Goal: Task Accomplishment & Management: Manage account settings

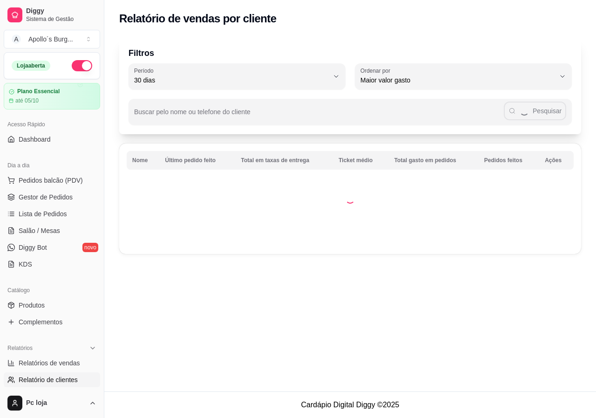
select select "30"
select select "HIGHEST_TOTAL_SPENT_WITH_ORDERS"
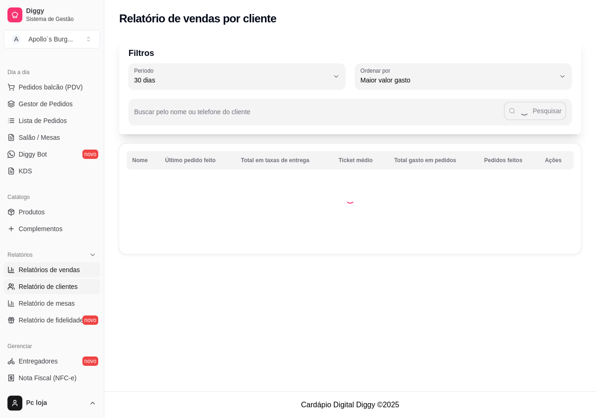
click at [61, 267] on span "Relatórios de vendas" at bounding box center [49, 269] width 61 height 9
select select "ALL"
select select "0"
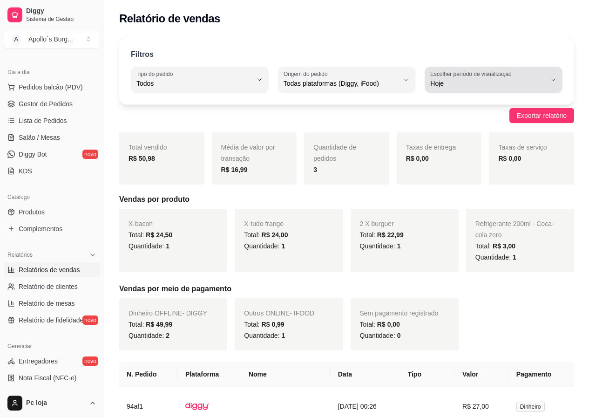
click at [509, 74] on label "Escolher período de visualização" at bounding box center [472, 74] width 84 height 8
click at [488, 123] on span "Ontem" at bounding box center [489, 120] width 109 height 9
type input "1"
select select "1"
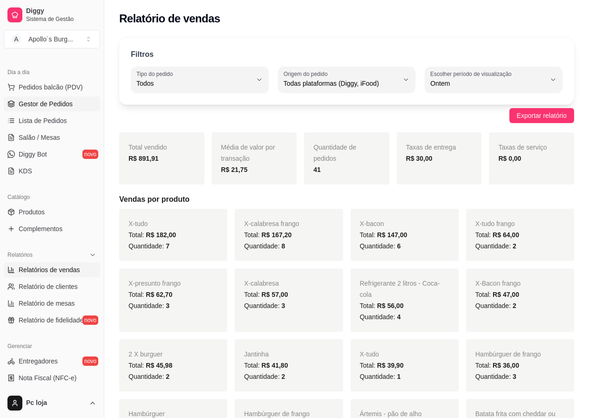
click at [45, 103] on span "Gestor de Pedidos" at bounding box center [46, 103] width 54 height 9
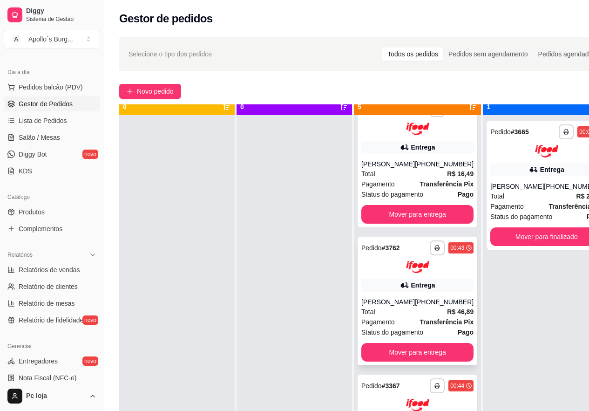
scroll to position [33, 0]
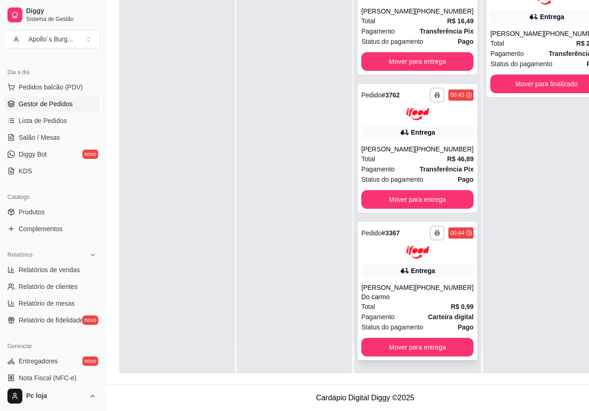
click at [429, 301] on div "Total R$ 0,99" at bounding box center [417, 306] width 112 height 10
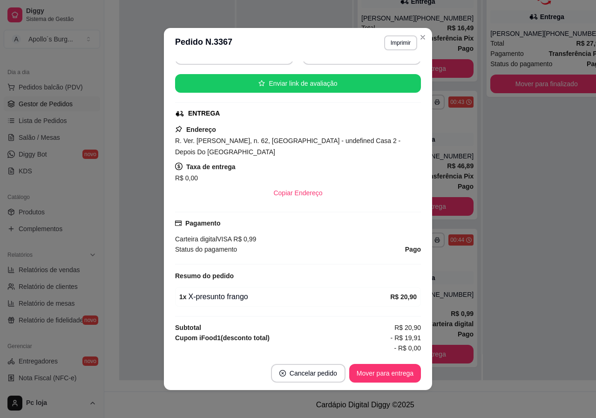
scroll to position [178, 0]
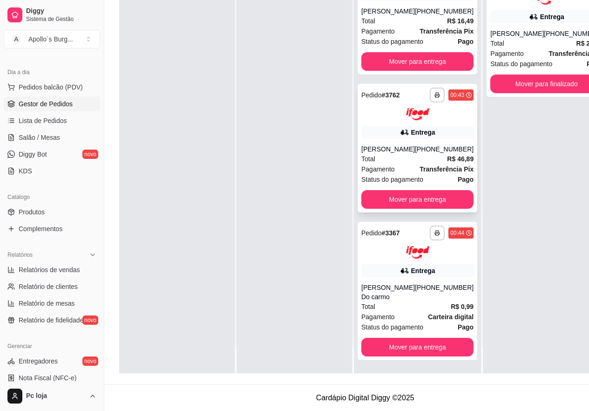
click at [410, 144] on div "**********" at bounding box center [418, 148] width 120 height 129
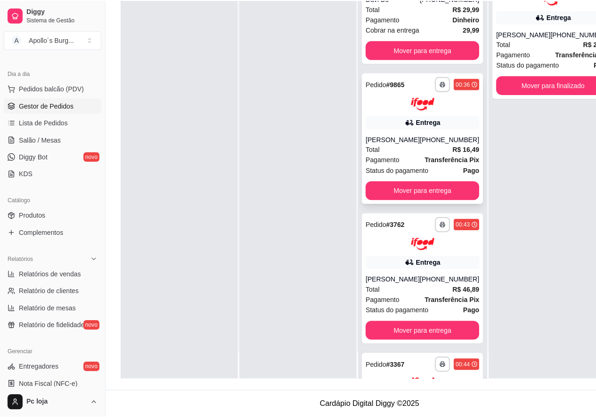
scroll to position [170, 0]
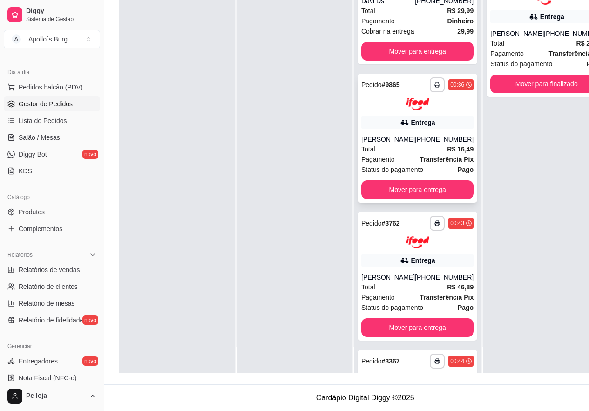
click at [408, 142] on div "[PERSON_NAME]" at bounding box center [388, 139] width 54 height 9
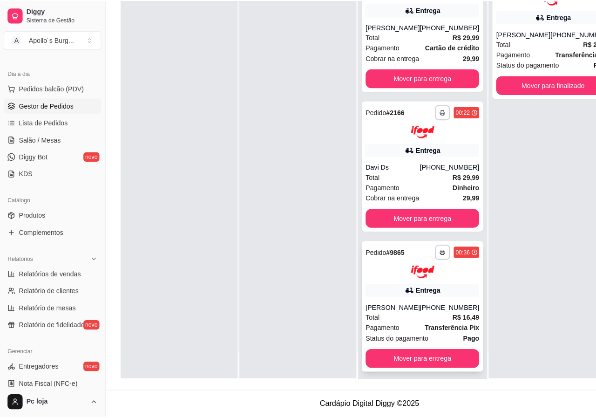
scroll to position [0, 0]
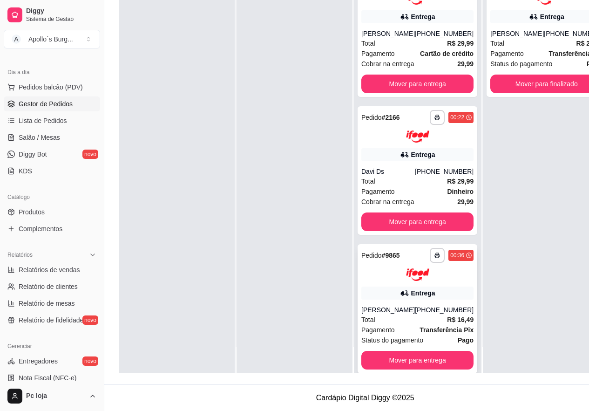
click at [428, 146] on div "**********" at bounding box center [418, 170] width 120 height 129
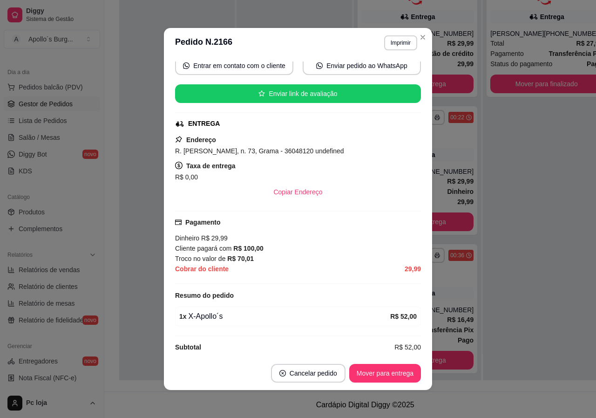
scroll to position [187, 0]
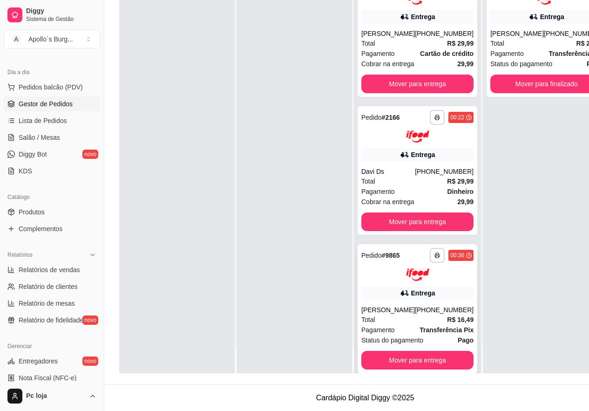
click at [452, 313] on div "[PHONE_NUMBER]" at bounding box center [444, 309] width 59 height 9
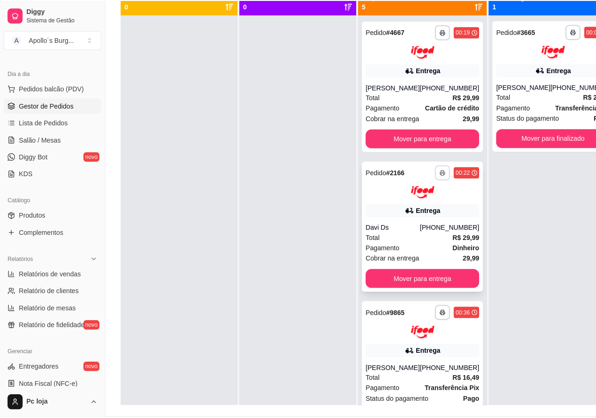
scroll to position [2, 0]
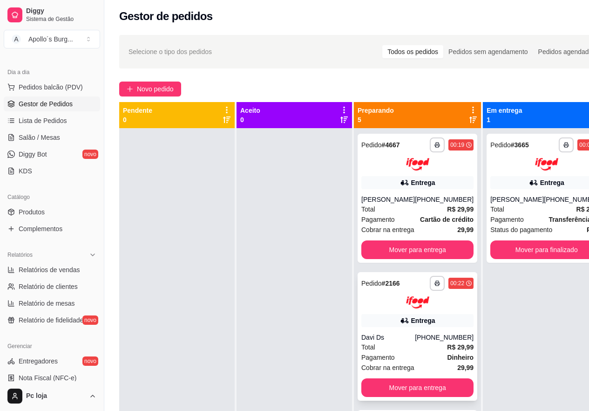
click at [415, 342] on div "[PHONE_NUMBER]" at bounding box center [444, 337] width 59 height 9
click at [548, 201] on div "[PHONE_NUMBER]" at bounding box center [573, 199] width 59 height 9
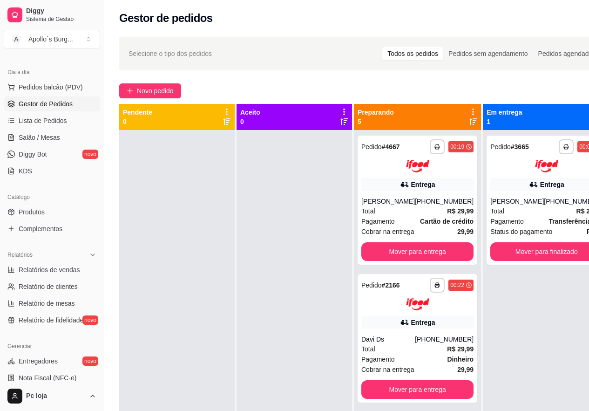
scroll to position [0, 0]
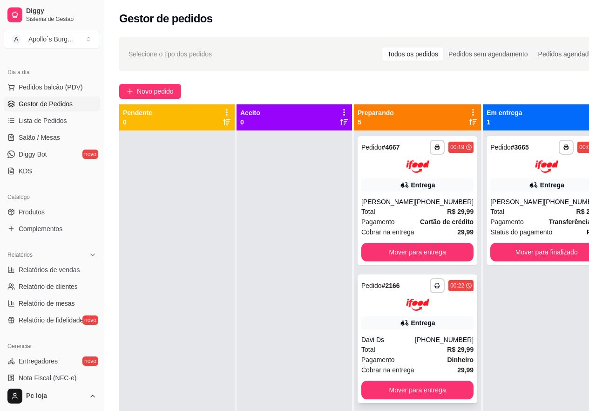
click at [388, 311] on div at bounding box center [417, 305] width 112 height 13
click at [415, 206] on div "[PHONE_NUMBER]" at bounding box center [444, 201] width 59 height 9
click at [442, 329] on div "Entrega" at bounding box center [417, 322] width 112 height 13
click at [535, 209] on div "Total R$ 27,99" at bounding box center [546, 211] width 112 height 10
click at [409, 190] on div "Entrega" at bounding box center [417, 184] width 112 height 13
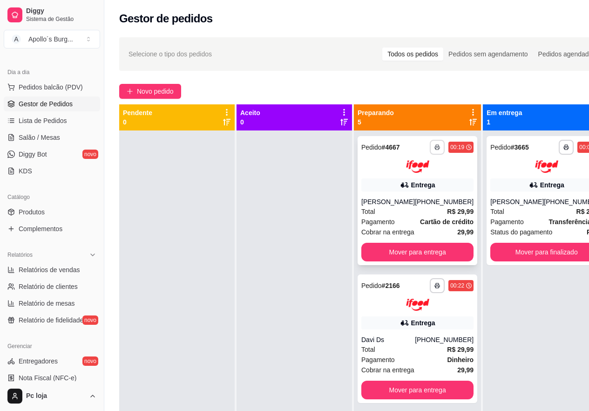
click at [430, 147] on button "button" at bounding box center [437, 147] width 15 height 15
click at [422, 206] on div "[PHONE_NUMBER]" at bounding box center [444, 201] width 59 height 9
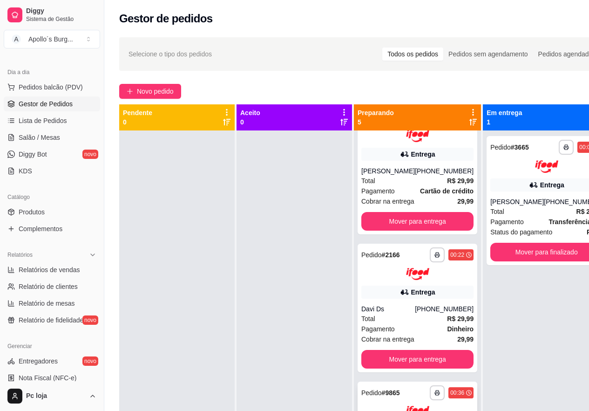
scroll to position [186, 0]
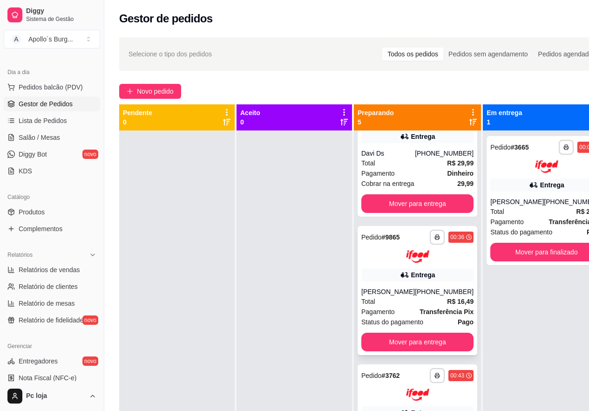
click at [420, 296] on div "[PHONE_NUMBER]" at bounding box center [444, 291] width 59 height 9
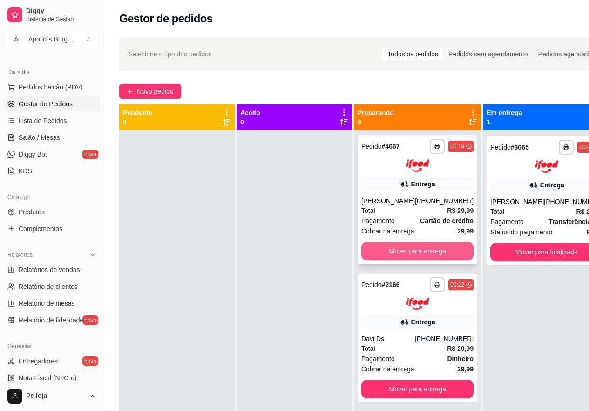
scroll to position [0, 0]
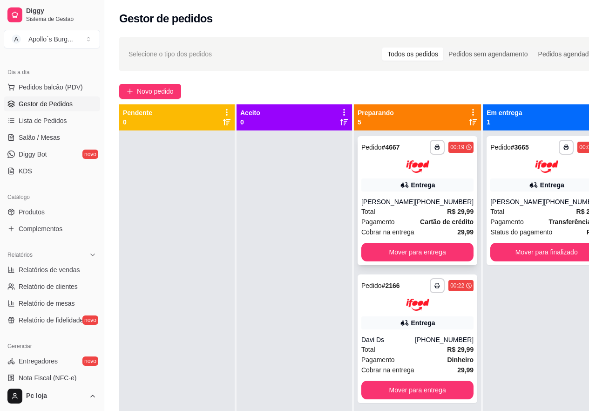
click at [425, 217] on div "Total R$ 29,99" at bounding box center [417, 211] width 112 height 10
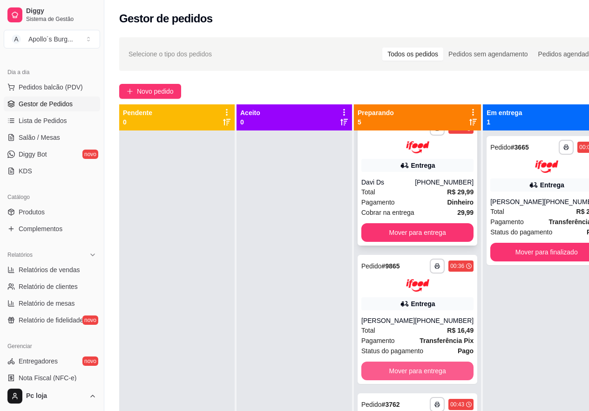
scroll to position [140, 0]
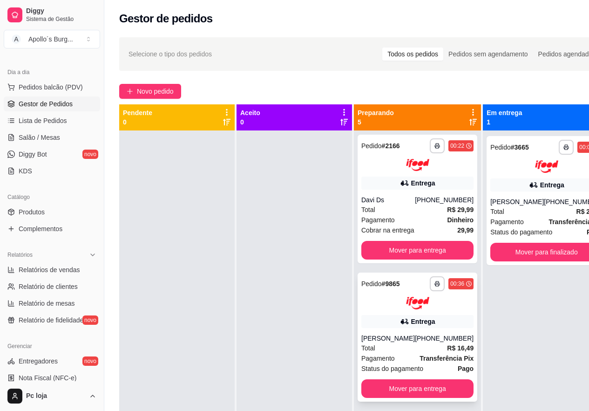
click at [426, 326] on div "Entrega" at bounding box center [417, 321] width 112 height 13
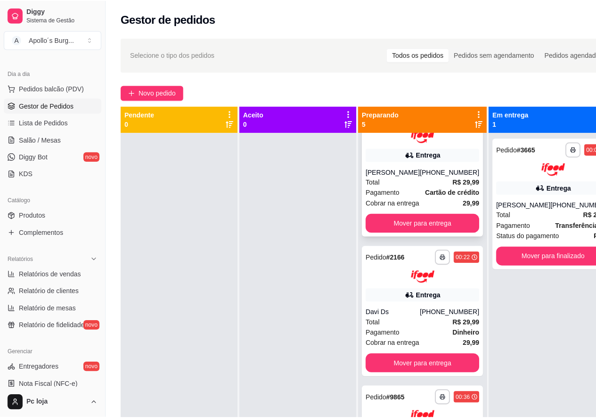
scroll to position [0, 0]
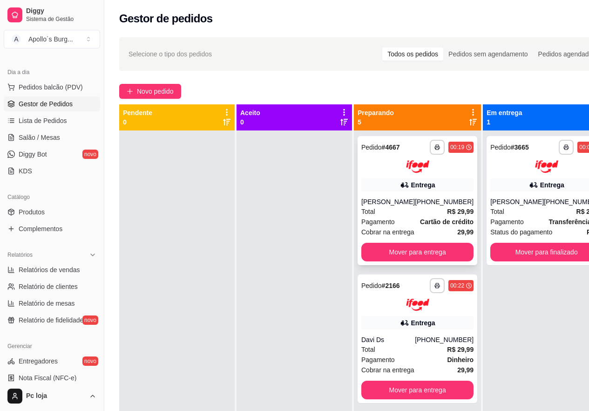
click at [423, 217] on div "Total R$ 29,99" at bounding box center [417, 211] width 112 height 10
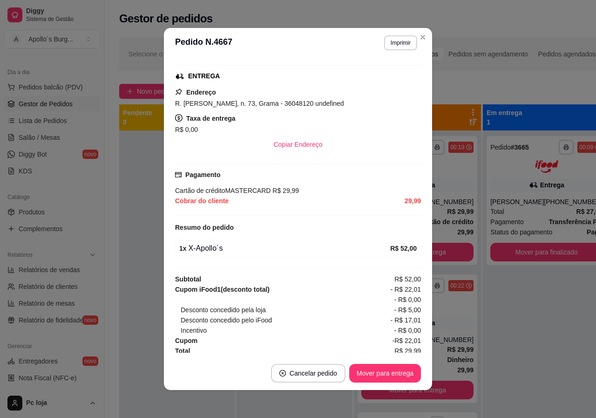
scroll to position [167, 0]
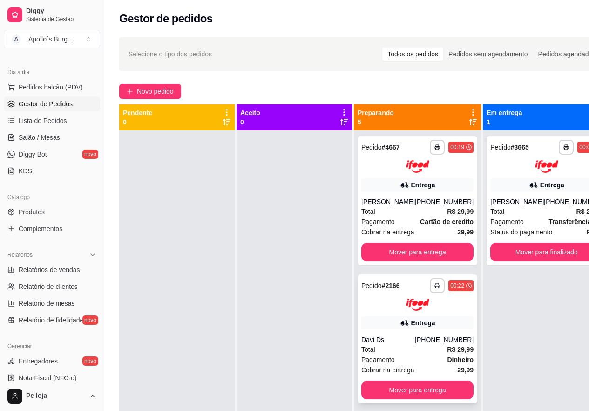
click at [419, 323] on div "**********" at bounding box center [418, 338] width 120 height 129
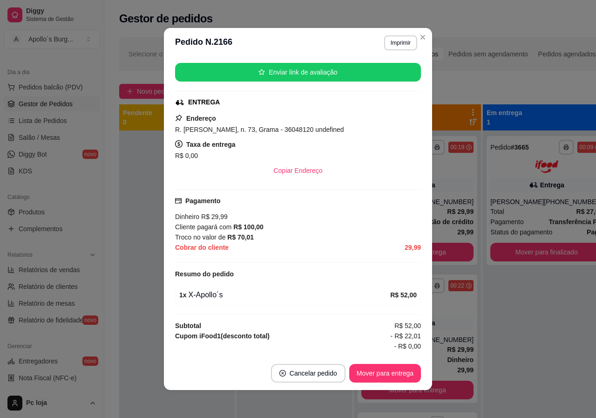
scroll to position [140, 0]
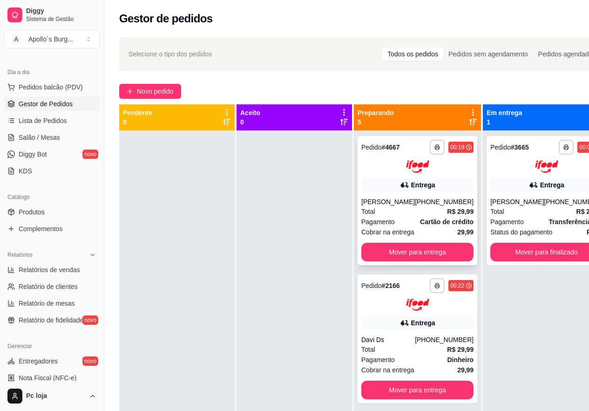
click at [421, 206] on div "[PHONE_NUMBER]" at bounding box center [444, 201] width 59 height 9
click at [417, 327] on div "Entrega" at bounding box center [423, 322] width 24 height 9
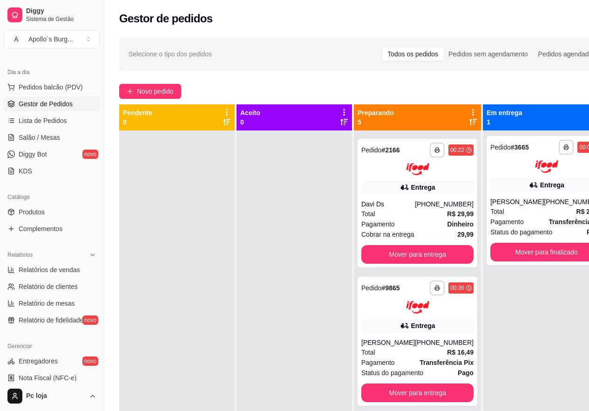
scroll to position [0, 0]
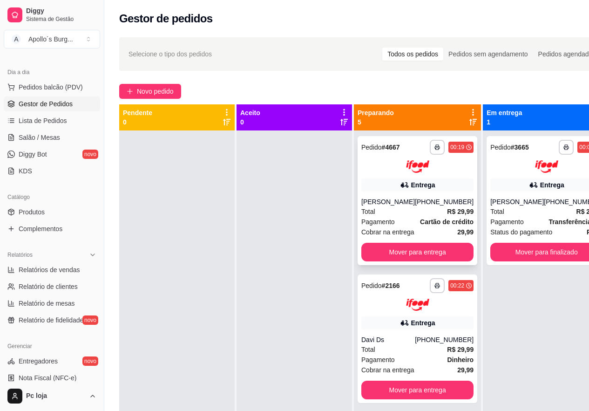
click at [440, 225] on strong "Cartão de crédito" at bounding box center [447, 221] width 54 height 7
click at [423, 259] on button "Mover para entrega" at bounding box center [417, 252] width 112 height 19
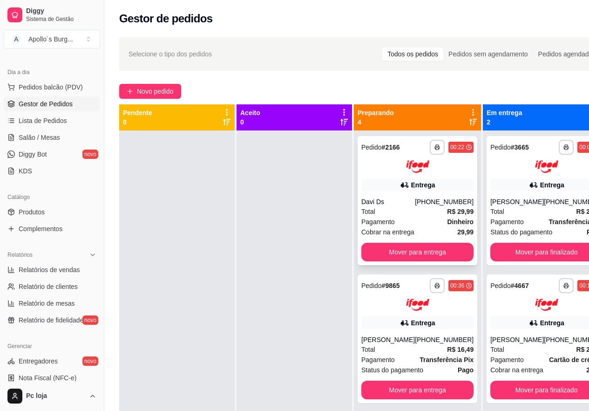
click at [414, 210] on div "Total R$ 29,99" at bounding box center [417, 211] width 112 height 10
click at [430, 253] on button "Mover para entrega" at bounding box center [417, 252] width 112 height 19
click at [526, 313] on div "**********" at bounding box center [547, 338] width 120 height 129
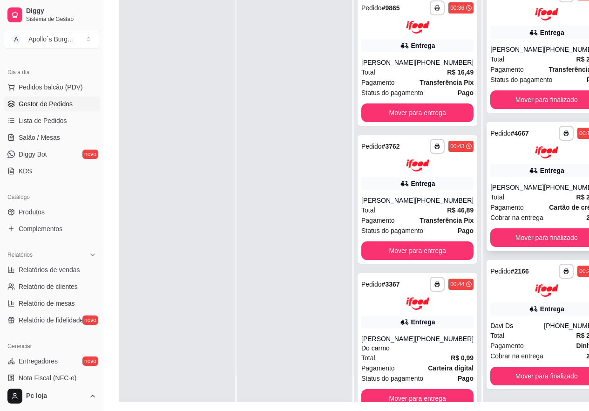
scroll to position [140, 0]
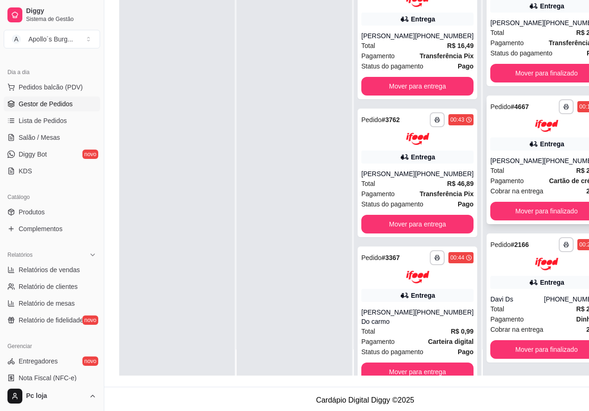
click at [544, 162] on div "[PHONE_NUMBER]" at bounding box center [573, 160] width 59 height 9
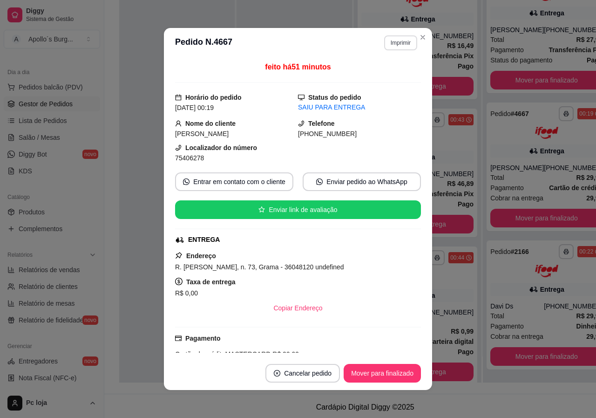
click at [403, 44] on button "Imprimir" at bounding box center [400, 42] width 33 height 15
click at [386, 79] on button "IMPRESSORA" at bounding box center [381, 75] width 68 height 15
click at [403, 43] on button "Imprimir" at bounding box center [401, 42] width 32 height 14
click at [392, 74] on button "IMPRESSORA" at bounding box center [380, 75] width 65 height 14
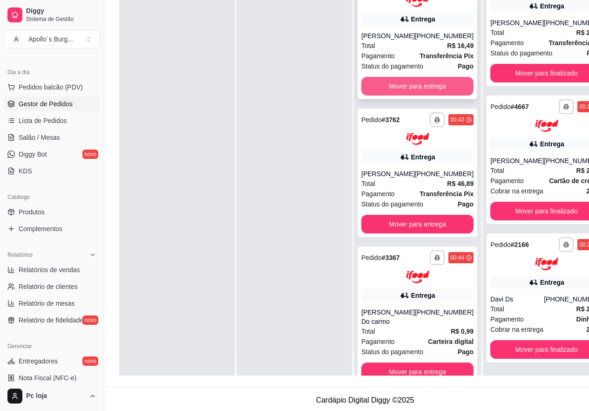
click at [418, 90] on button "Mover para entrega" at bounding box center [417, 86] width 112 height 19
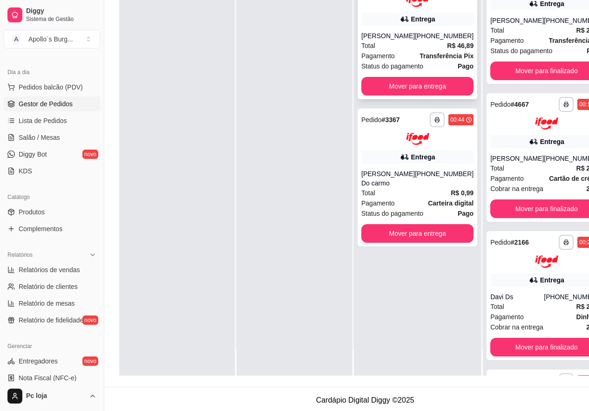
click at [404, 44] on div "Total R$ 46,89" at bounding box center [417, 46] width 112 height 10
click at [406, 143] on img at bounding box center [417, 139] width 23 height 13
click at [536, 152] on div "**********" at bounding box center [547, 157] width 120 height 129
click at [407, 54] on div "Pagamento Transferência Pix" at bounding box center [417, 56] width 112 height 10
click at [415, 149] on div "**********" at bounding box center [418, 178] width 120 height 138
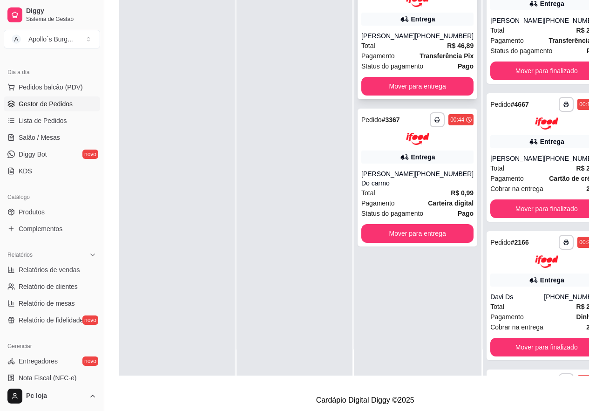
click at [404, 53] on div "Pagamento Transferência Pix" at bounding box center [417, 56] width 112 height 10
click at [530, 73] on button "Mover para finalizado" at bounding box center [546, 70] width 112 height 19
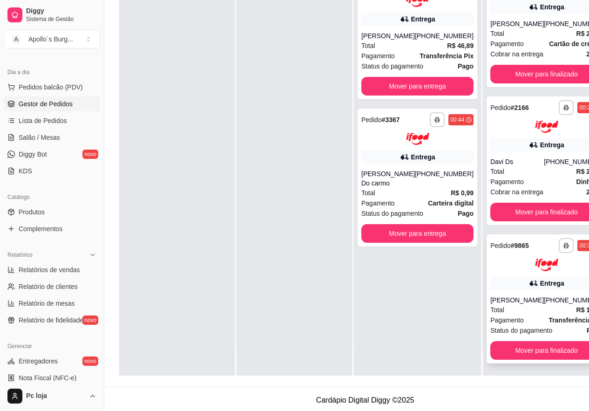
scroll to position [25, 0]
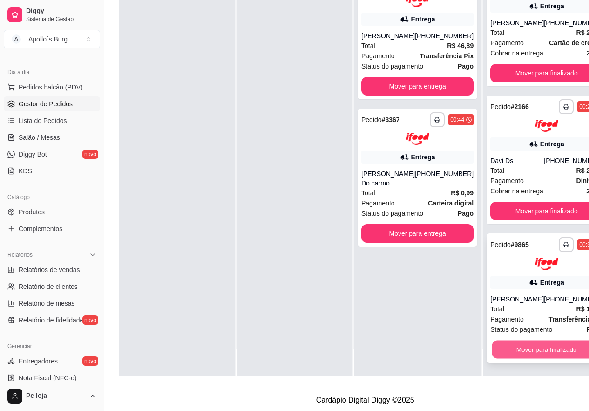
click at [524, 358] on button "Mover para finalizado" at bounding box center [546, 349] width 109 height 18
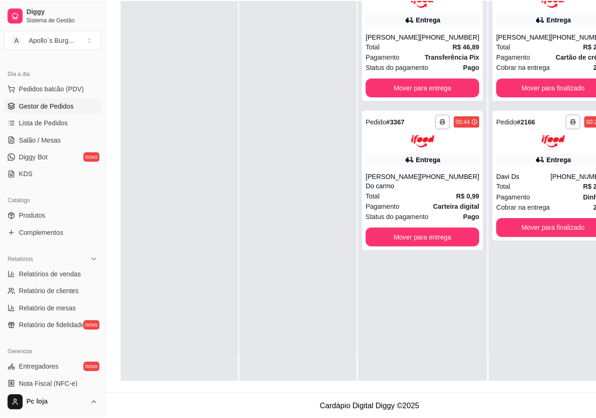
scroll to position [0, 0]
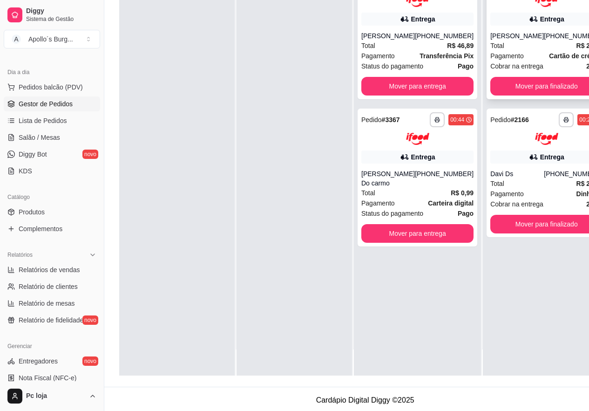
click at [514, 61] on div "Pagamento Cartão de crédito" at bounding box center [546, 56] width 112 height 10
click at [428, 198] on span "Carteira digital" at bounding box center [451, 203] width 46 height 10
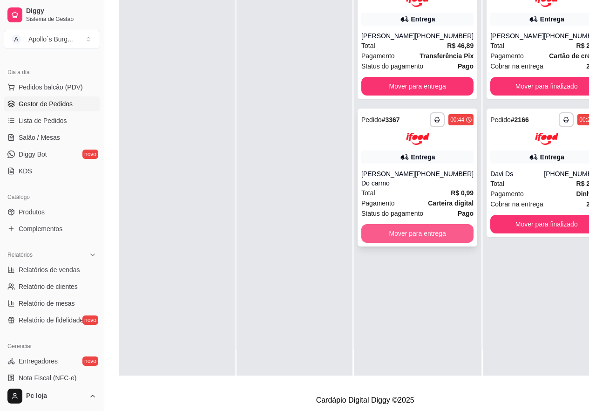
click at [425, 224] on button "Mover para entrega" at bounding box center [417, 233] width 112 height 19
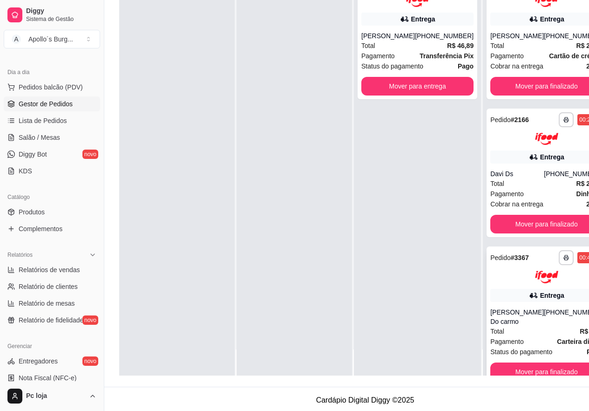
click at [510, 297] on div "**********" at bounding box center [547, 315] width 120 height 138
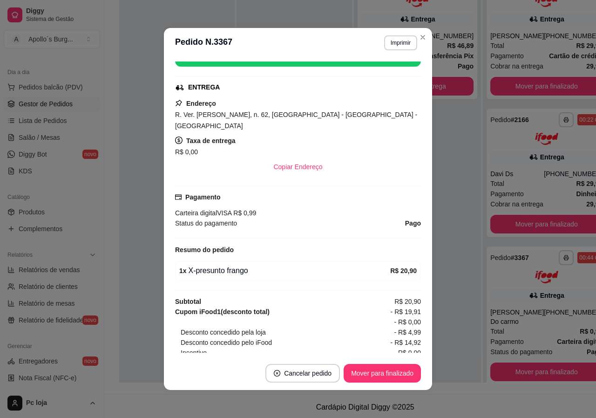
scroll to position [178, 0]
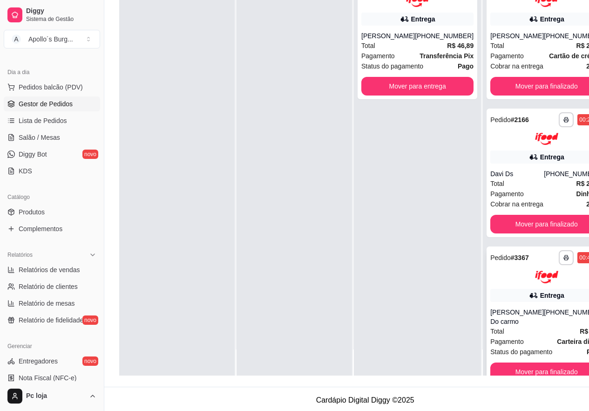
click at [535, 281] on img at bounding box center [546, 277] width 23 height 13
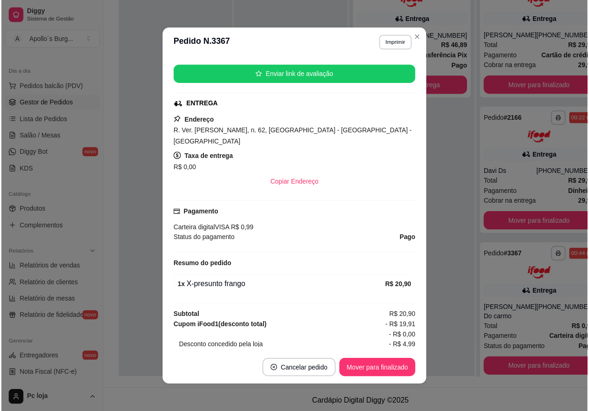
scroll to position [140, 0]
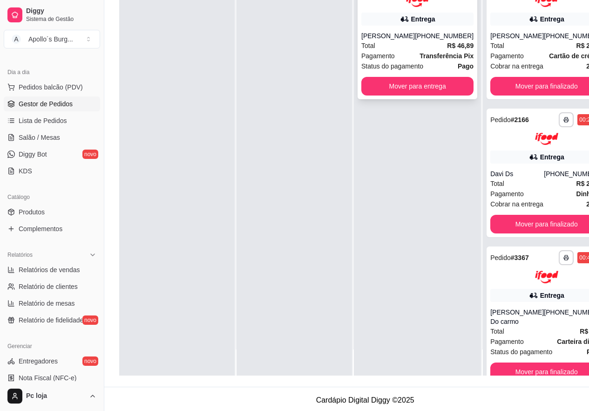
click at [395, 57] on div "Pagamento Transferência Pix" at bounding box center [417, 56] width 112 height 10
click at [418, 88] on button "Mover para entrega" at bounding box center [417, 86] width 109 height 18
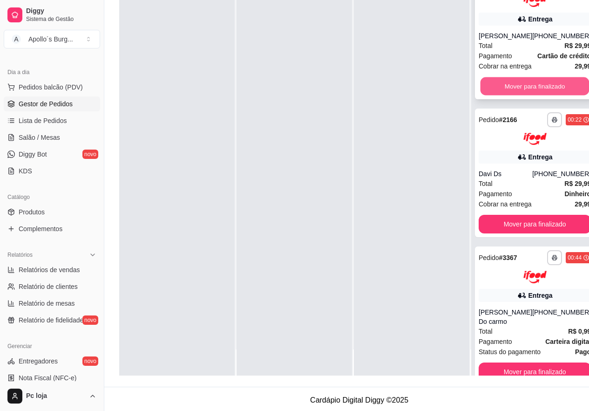
click at [519, 95] on button "Mover para finalizado" at bounding box center [535, 86] width 109 height 18
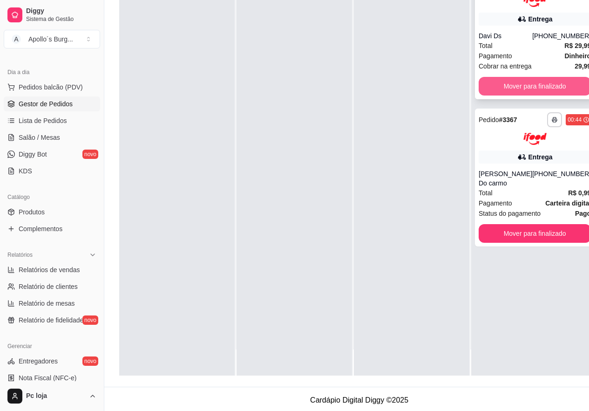
click at [524, 87] on button "Mover para finalizado" at bounding box center [535, 86] width 112 height 19
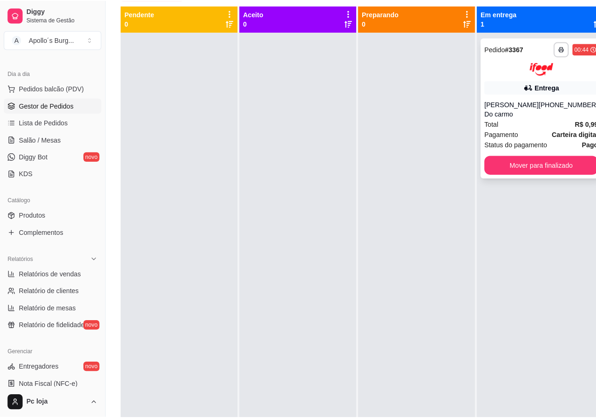
scroll to position [0, 0]
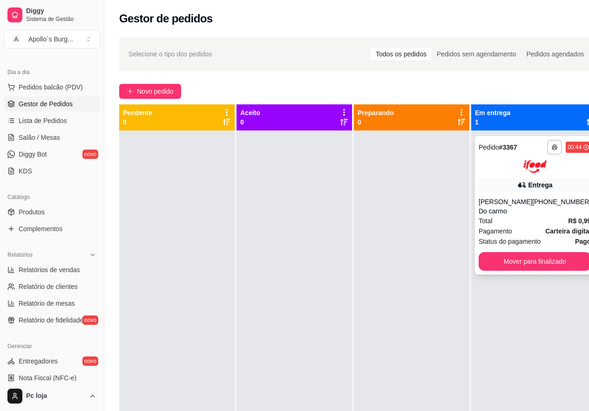
click at [545, 227] on strong "Carteira digital" at bounding box center [568, 230] width 46 height 7
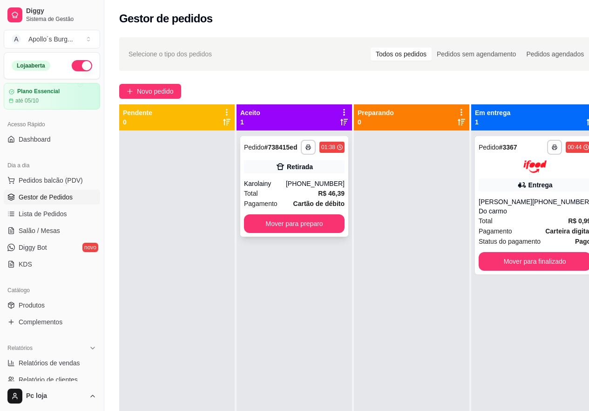
click at [303, 186] on div "[PHONE_NUMBER]" at bounding box center [315, 183] width 59 height 9
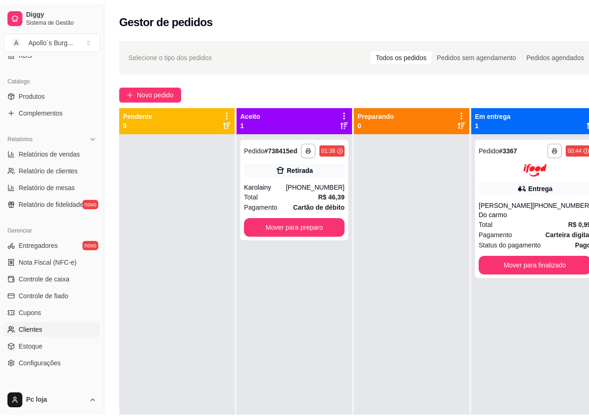
scroll to position [252, 0]
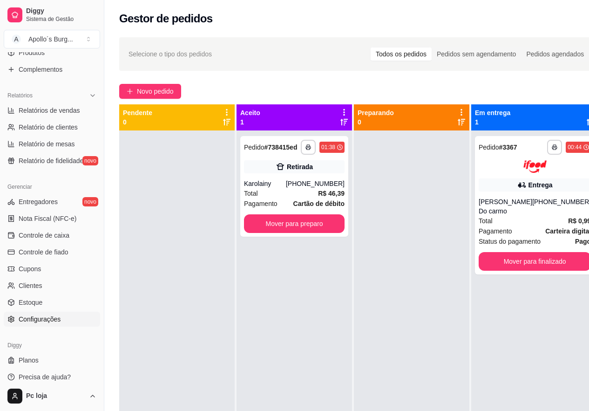
click at [46, 322] on span "Configurações" at bounding box center [40, 318] width 42 height 9
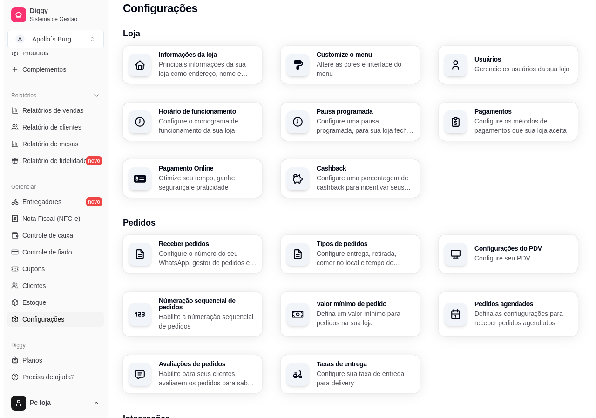
scroll to position [6, 0]
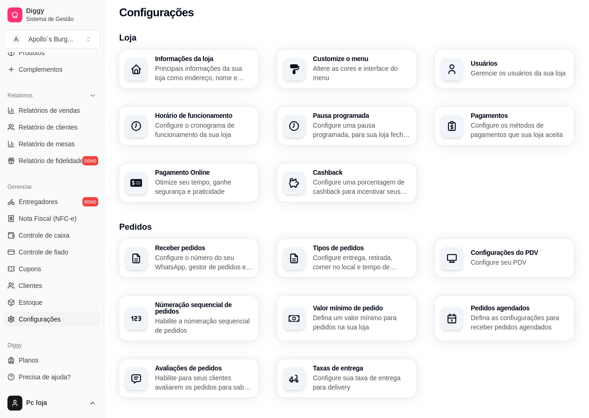
click at [204, 124] on p "Configure o cronograma de funcionamento da sua loja" at bounding box center [204, 130] width 98 height 19
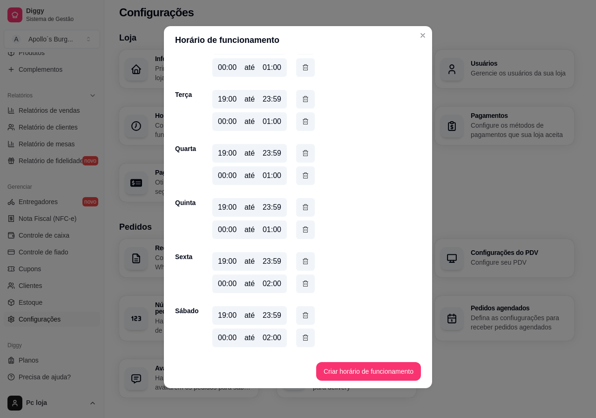
scroll to position [68, 0]
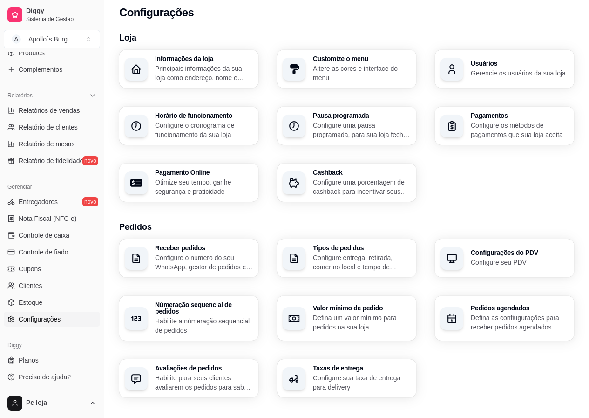
click at [187, 132] on p "Configure o cronograma de funcionamento da sua loja" at bounding box center [204, 130] width 98 height 19
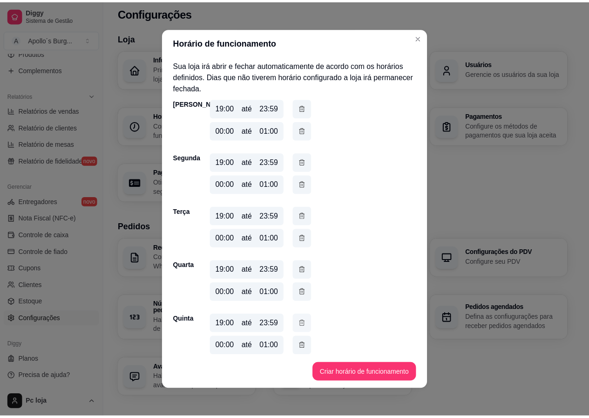
scroll to position [93, 0]
